Goal: Information Seeking & Learning: Understand process/instructions

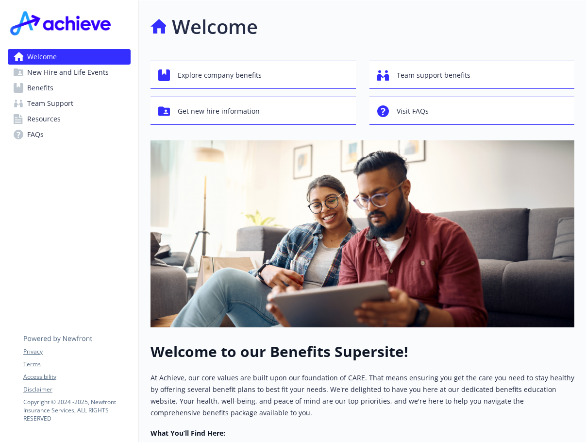
click at [80, 70] on span "New Hire and Life Events" at bounding box center [68, 73] width 82 height 16
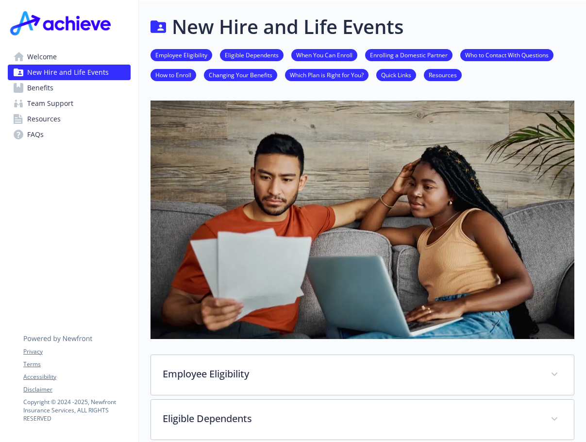
click at [323, 75] on link "Which Plan is Right for You?" at bounding box center [327, 74] width 84 height 9
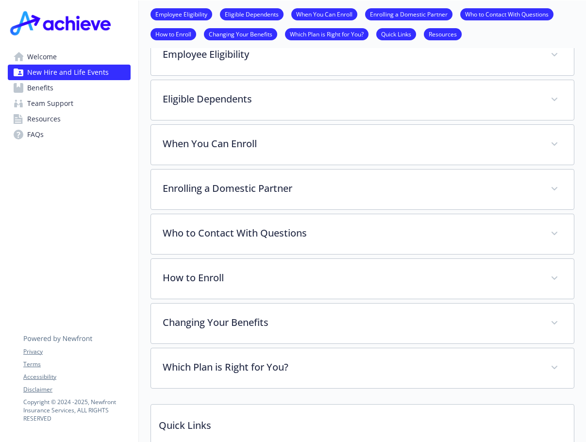
scroll to position [368, 7]
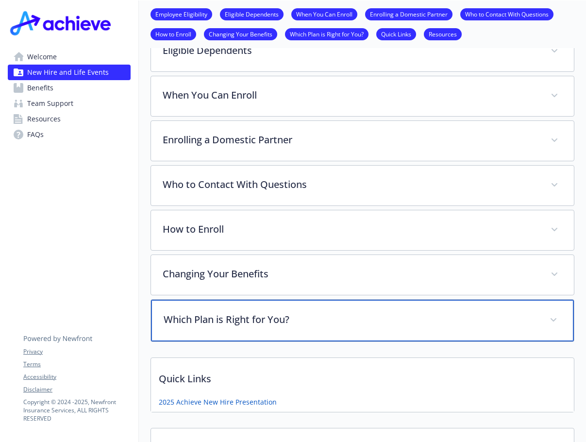
click at [220, 332] on div "Which Plan is Right for You?" at bounding box center [362, 321] width 423 height 42
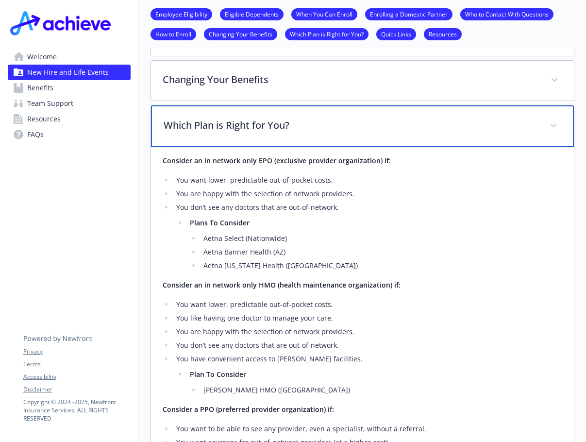
scroll to position [611, 7]
